Goal: Use online tool/utility: Utilize a website feature to perform a specific function

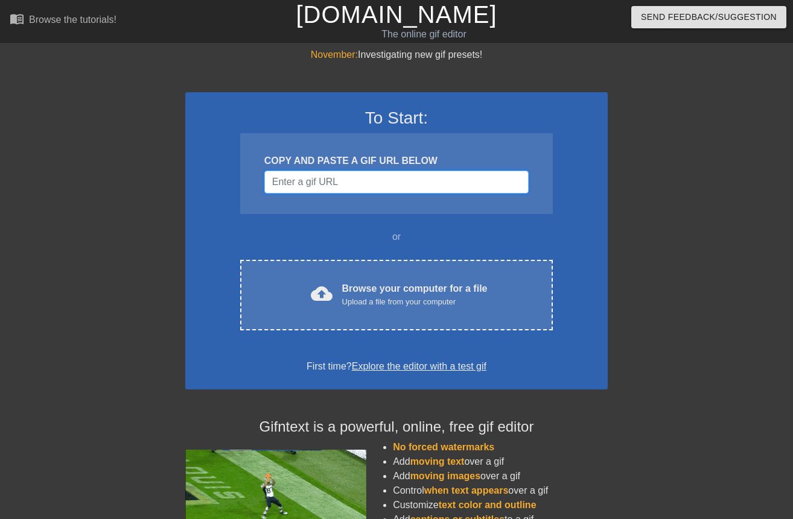
click at [376, 180] on input "Username" at bounding box center [396, 182] width 264 height 23
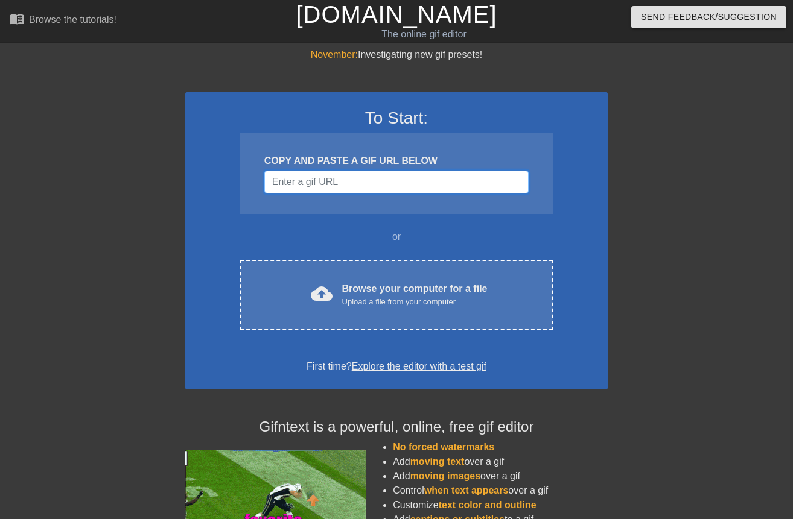
drag, startPoint x: 376, startPoint y: 180, endPoint x: 361, endPoint y: 196, distance: 22.2
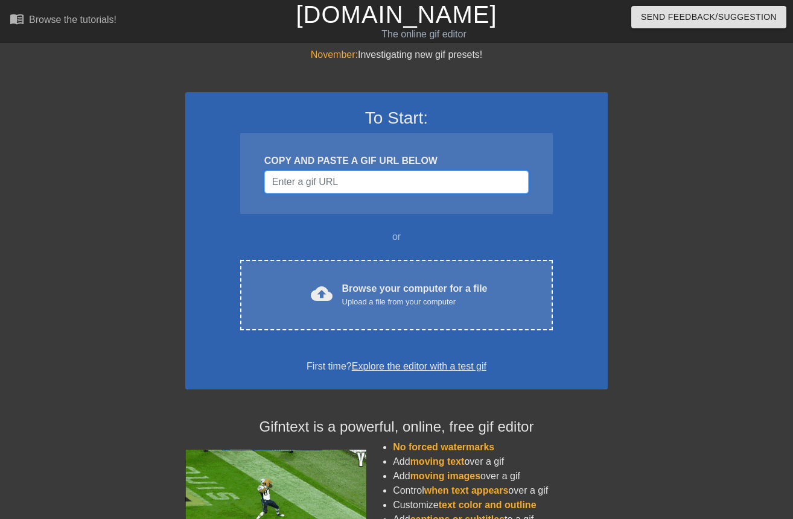
click at [364, 188] on input "Username" at bounding box center [396, 182] width 264 height 23
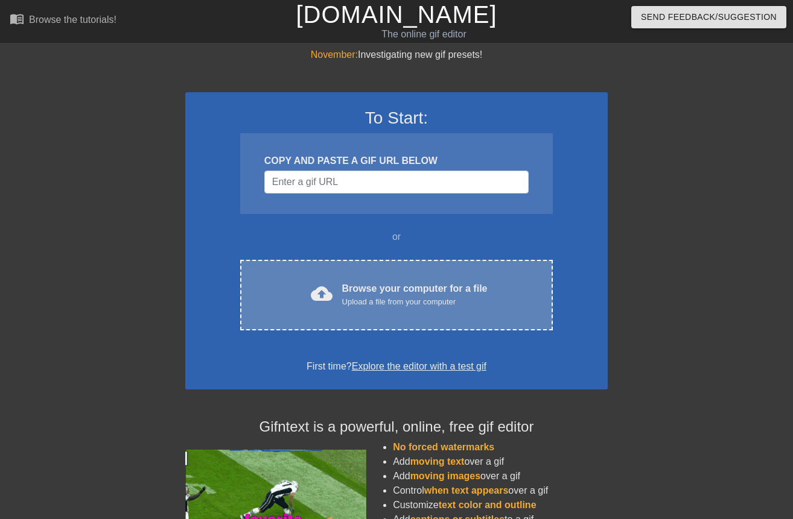
click at [342, 285] on div "Browse your computer for a file Upload a file from your computer" at bounding box center [414, 295] width 145 height 27
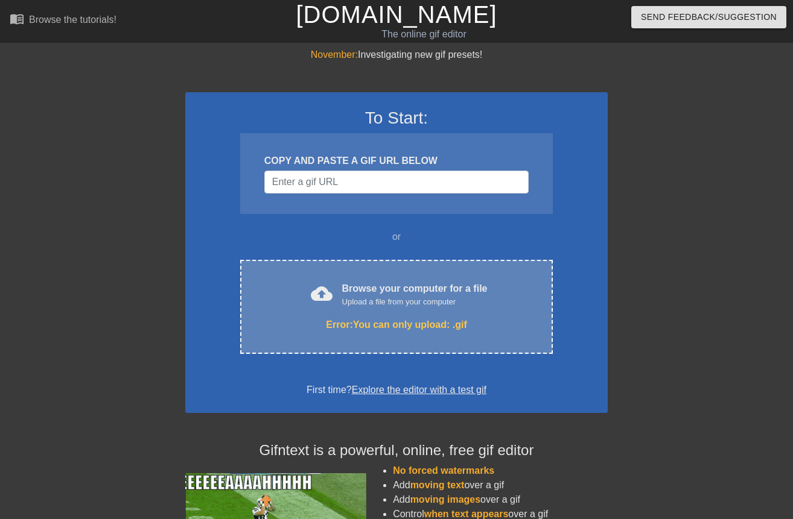
click at [373, 290] on div "Browse your computer for a file Upload a file from your computer" at bounding box center [414, 295] width 145 height 27
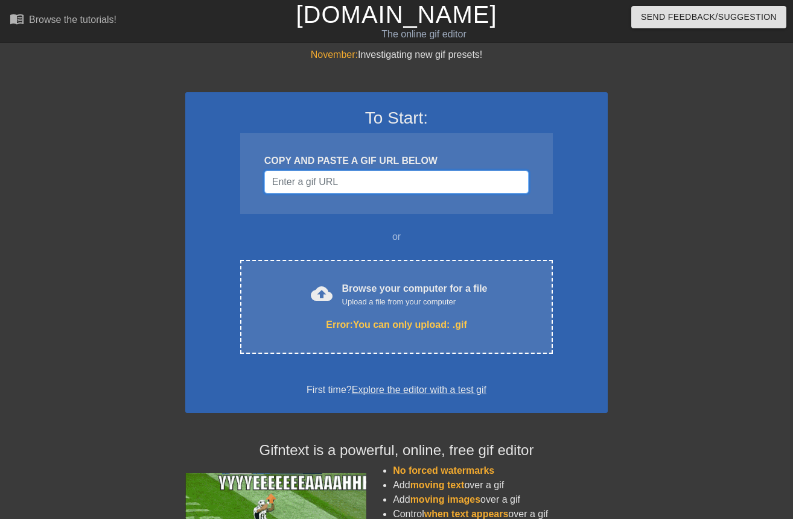
click at [370, 185] on input "Username" at bounding box center [396, 182] width 264 height 23
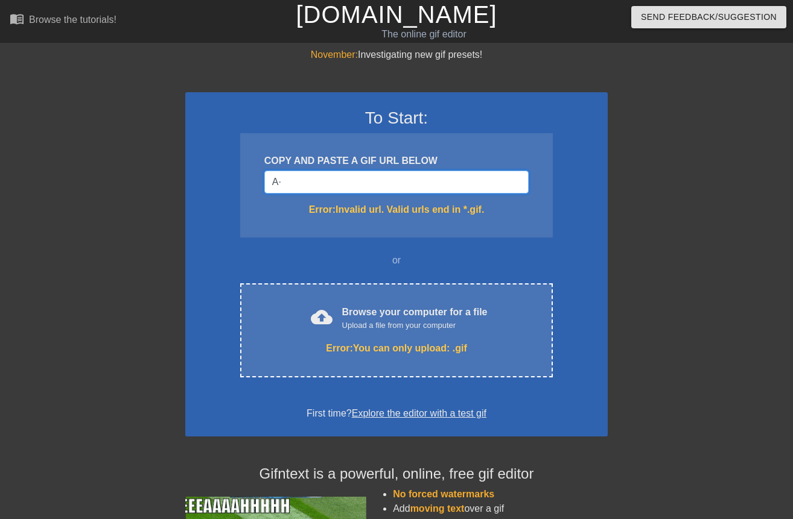
type input "A"
type input "Á"
type input "À"
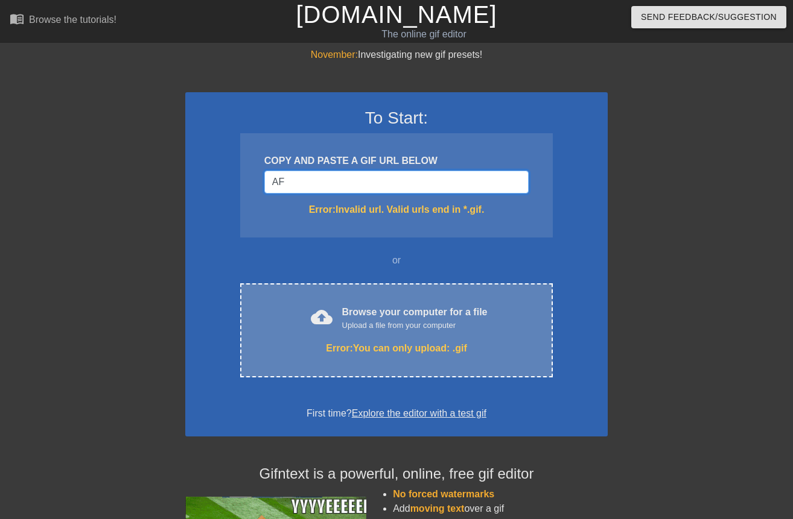
type input "AF"
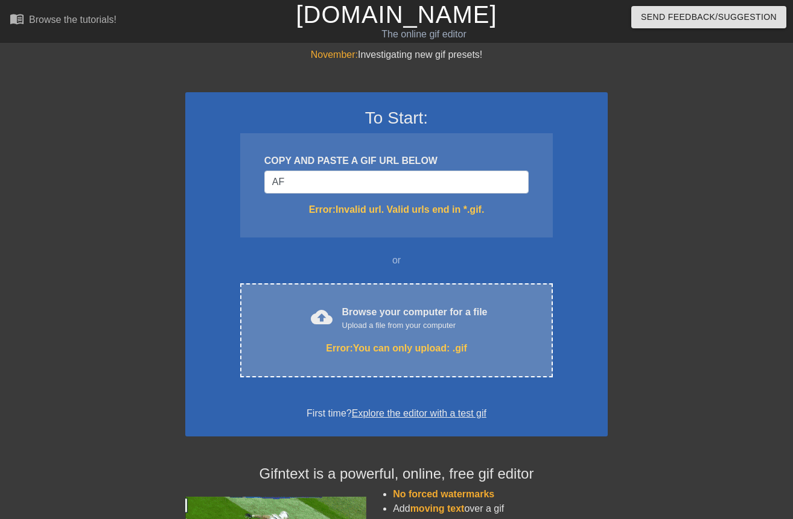
click at [411, 308] on div "Browse your computer for a file Upload a file from your computer" at bounding box center [414, 318] width 145 height 27
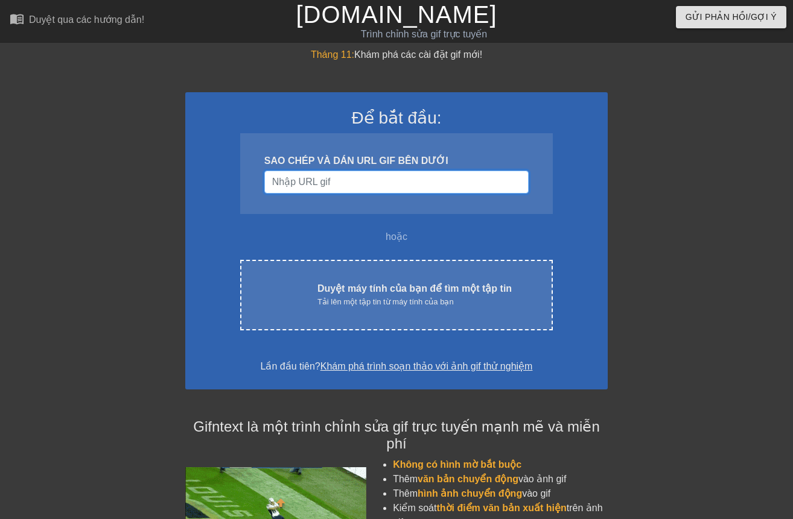
click at [362, 182] on input "Tên người dùng" at bounding box center [396, 182] width 264 height 23
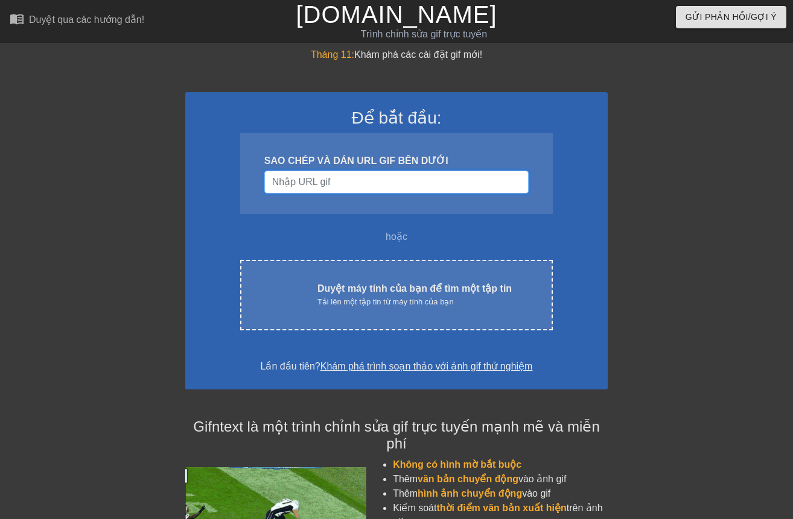
drag, startPoint x: 340, startPoint y: 177, endPoint x: 279, endPoint y: 181, distance: 60.4
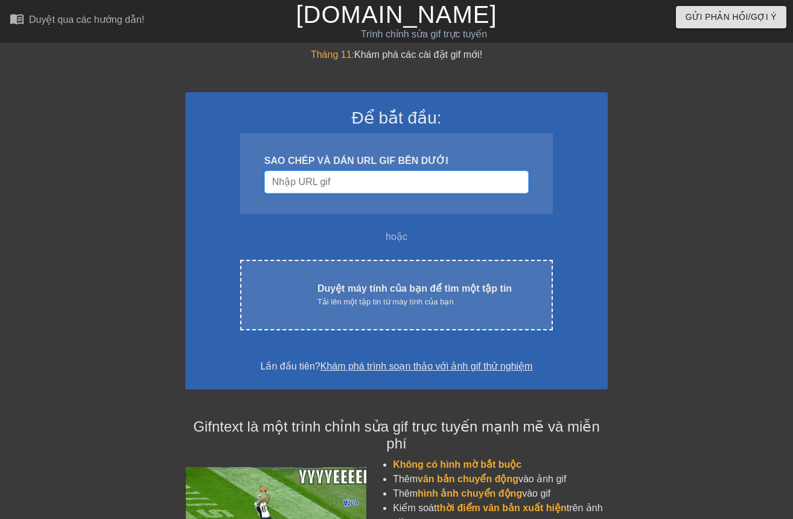
click at [279, 181] on input "Tên người dùng" at bounding box center [396, 182] width 264 height 23
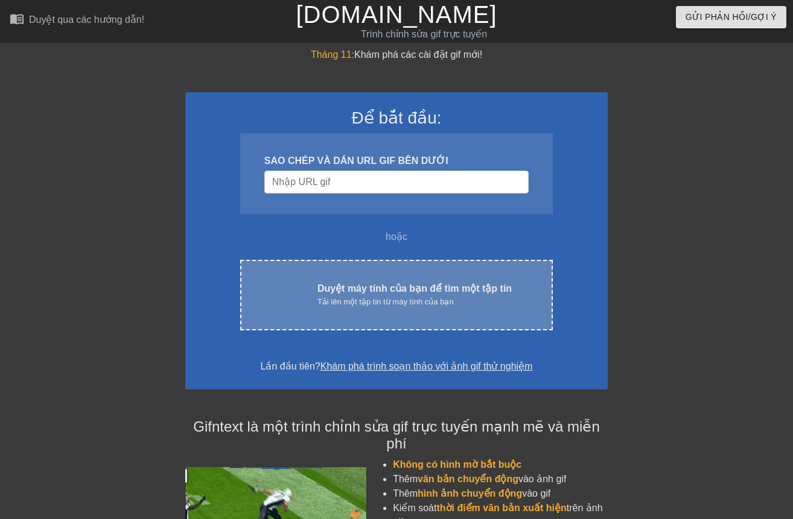
click at [423, 262] on div "tải lên đám mây Duyệt máy tính của bạn để tìm một tập tin Tải lên một tập tin t…" at bounding box center [396, 295] width 312 height 71
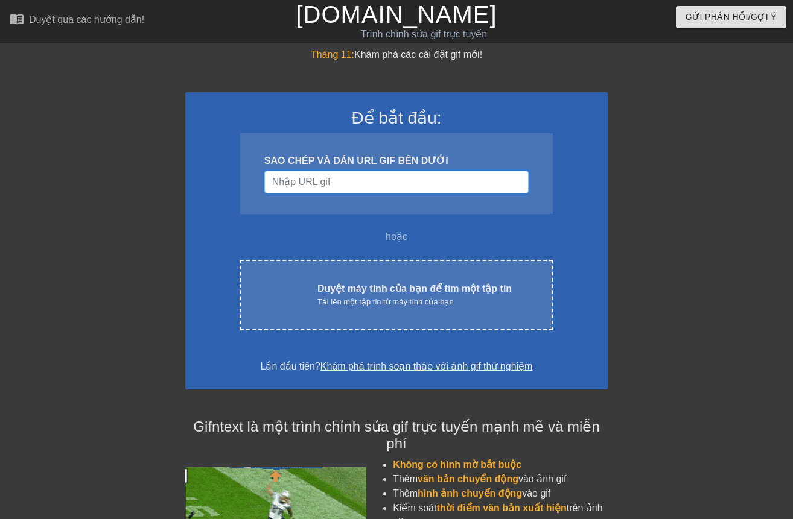
drag, startPoint x: 404, startPoint y: 164, endPoint x: 336, endPoint y: 175, distance: 69.0
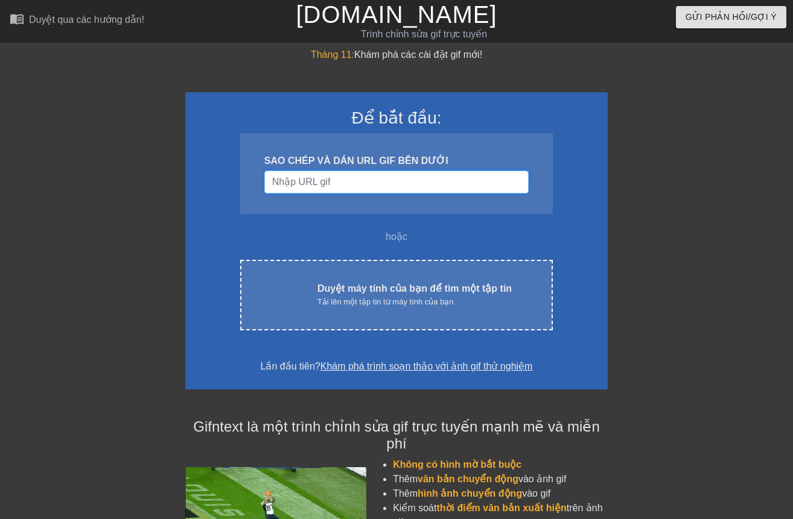
click at [336, 175] on input "Tên người dùng" at bounding box center [396, 182] width 264 height 23
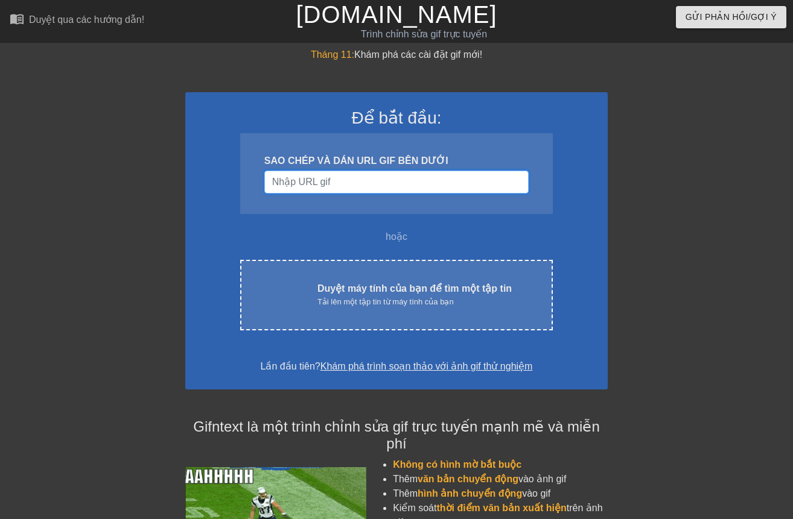
click at [338, 177] on input "Tên người dùng" at bounding box center [396, 182] width 264 height 23
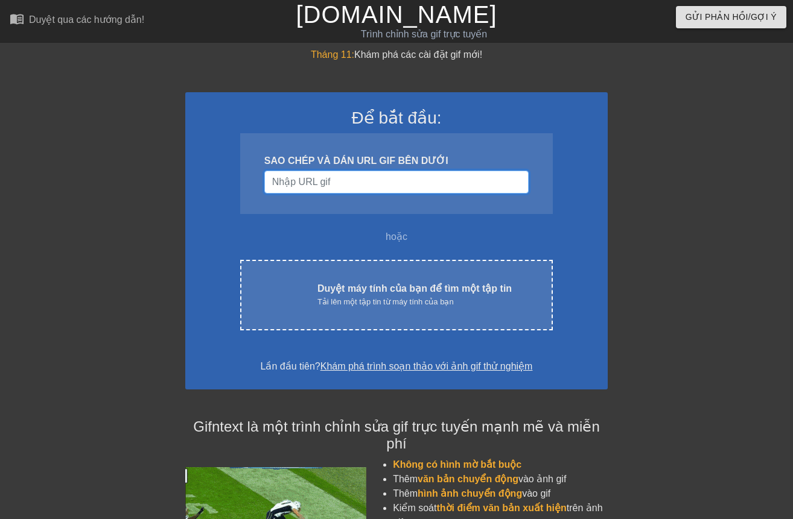
paste input "V"
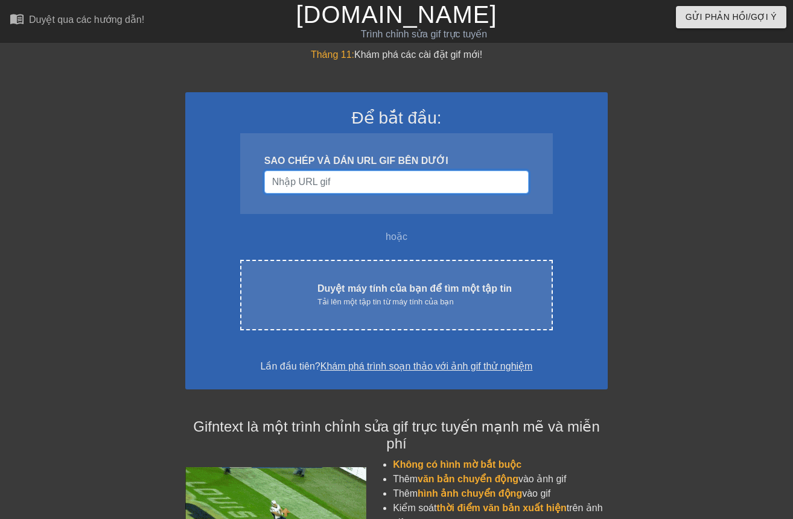
type input "V"
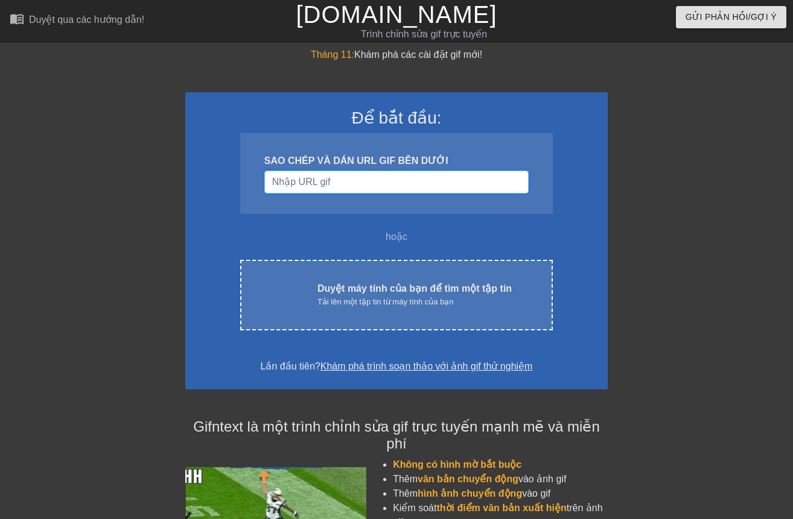
click at [336, 182] on input "Tên người dùng" at bounding box center [396, 182] width 264 height 23
paste input "V"
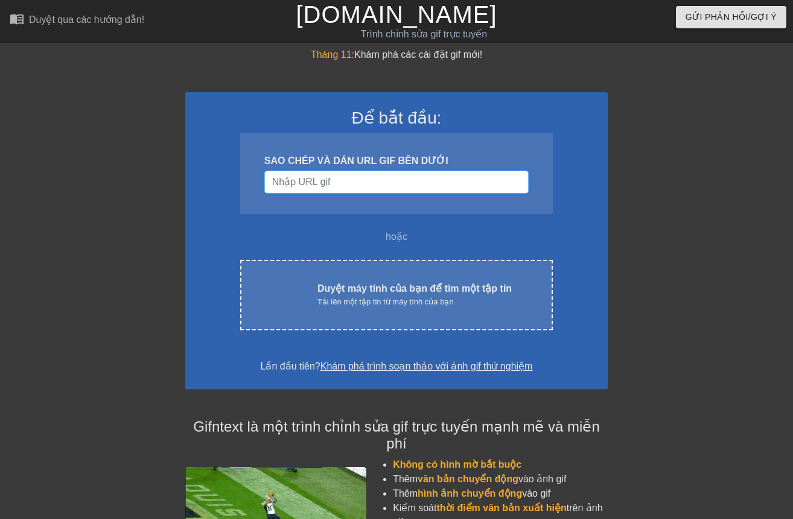
type input "V"
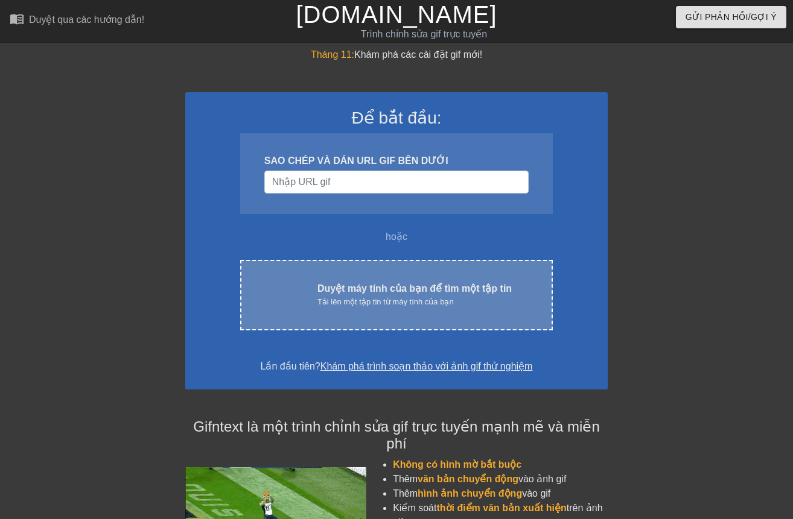
click at [341, 270] on div "tải lên đám mây Duyệt máy tính của bạn để tìm một tập tin Tải lên một tập tin t…" at bounding box center [396, 295] width 312 height 71
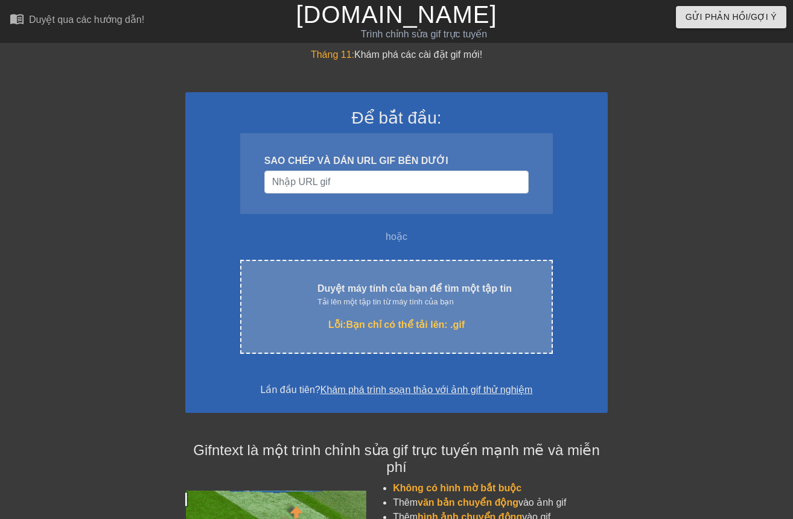
drag, startPoint x: 411, startPoint y: 328, endPoint x: 341, endPoint y: 306, distance: 72.5
click at [341, 306] on font "Tải lên một tập tin từ máy tính của bạn" at bounding box center [385, 301] width 136 height 9
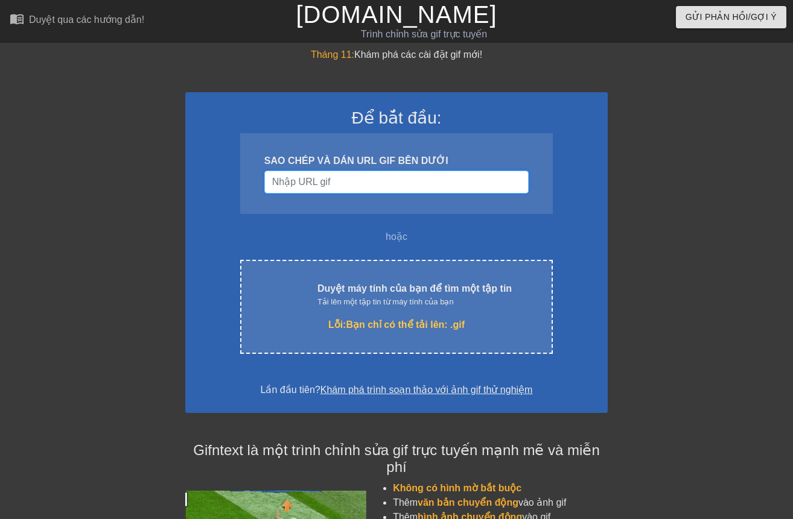
click at [393, 182] on input "Tên người dùng" at bounding box center [396, 182] width 264 height 23
click at [408, 178] on input "Tên người dùng" at bounding box center [396, 182] width 264 height 23
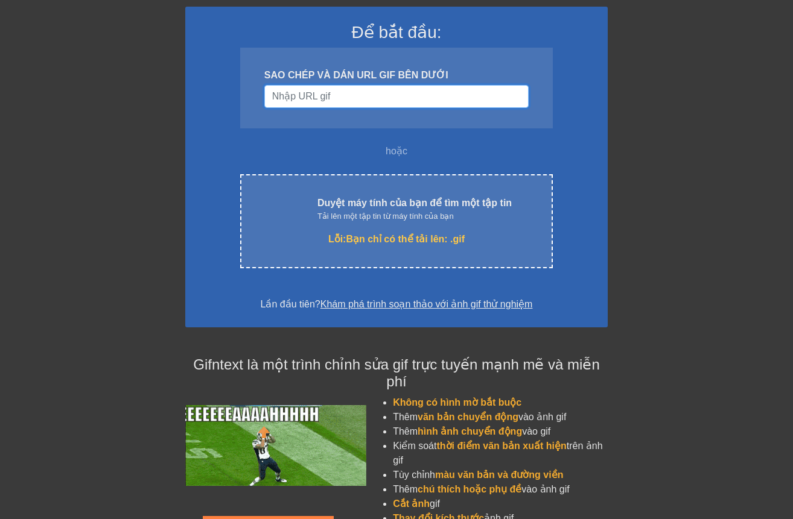
scroll to position [74, 0]
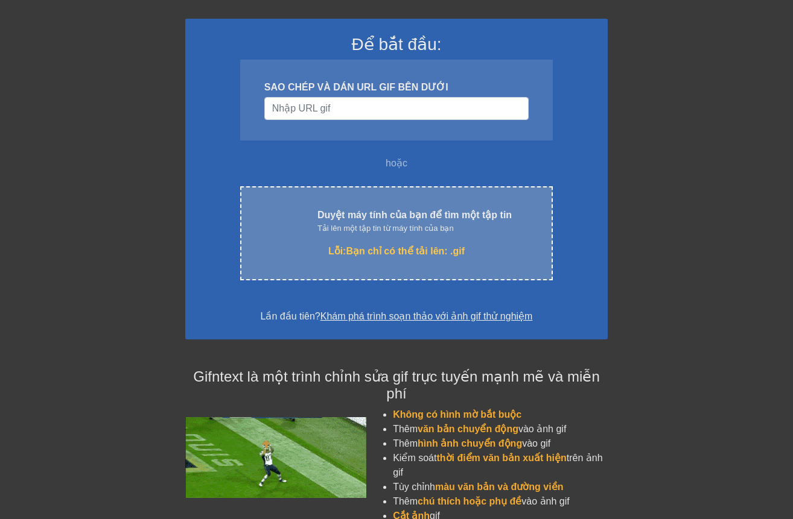
click at [337, 235] on div "tải lên đám mây Duyệt máy tính của bạn để tìm một tập tin Tải lên một tập tin t…" at bounding box center [396, 233] width 312 height 94
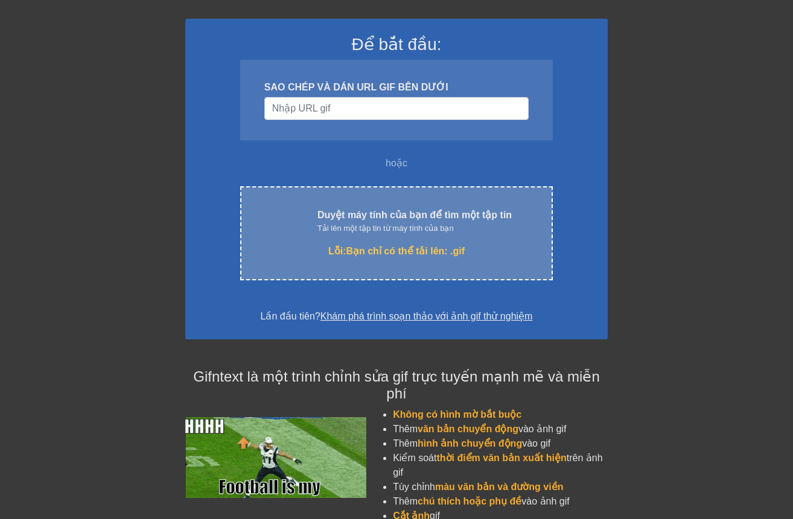
click at [334, 234] on div "Tải lên một tập tin từ máy tính của bạn" at bounding box center [414, 229] width 194 height 12
